Goal: Contribute content: Add original content to the website for others to see

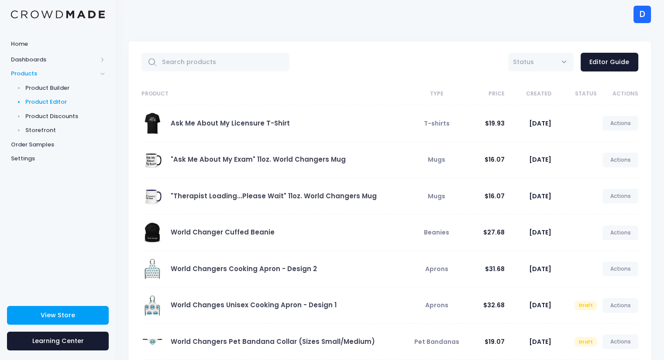
click at [37, 101] on span "Product Editor" at bounding box center [65, 102] width 80 height 9
click at [33, 88] on span "Product Builder" at bounding box center [65, 88] width 80 height 9
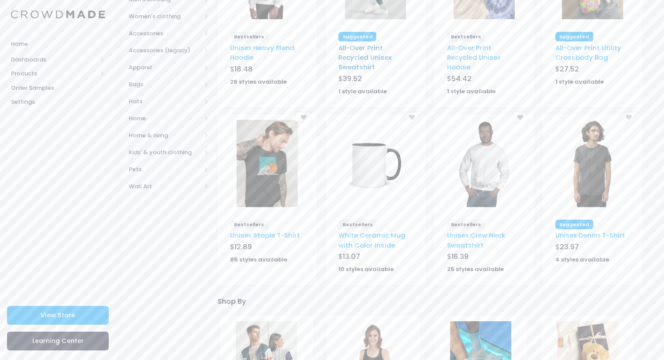
scroll to position [182, 0]
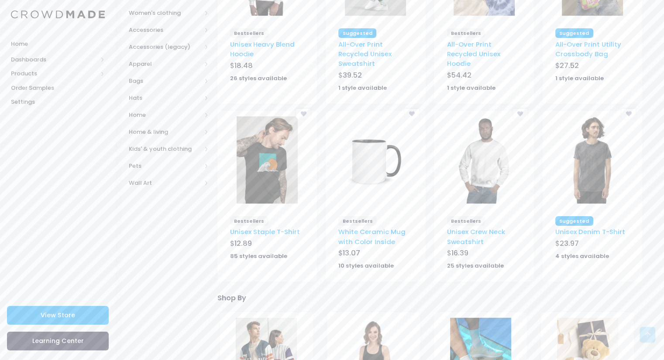
click at [273, 203] on img at bounding box center [266, 160] width 61 height 87
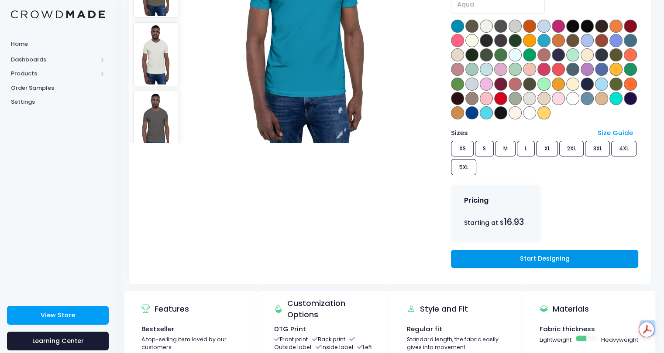
click at [497, 250] on link "Start Designing" at bounding box center [544, 259] width 187 height 19
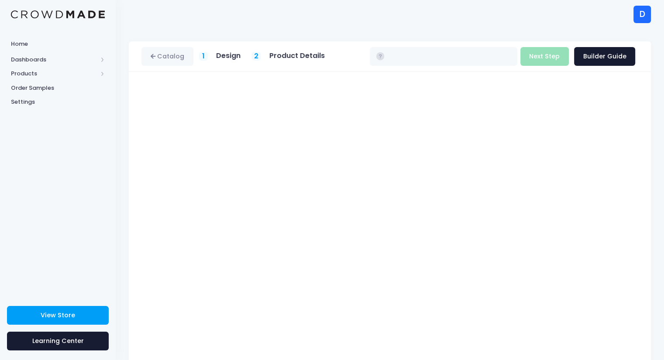
type input "$16.93 - $22.73"
